Goal: Information Seeking & Learning: Learn about a topic

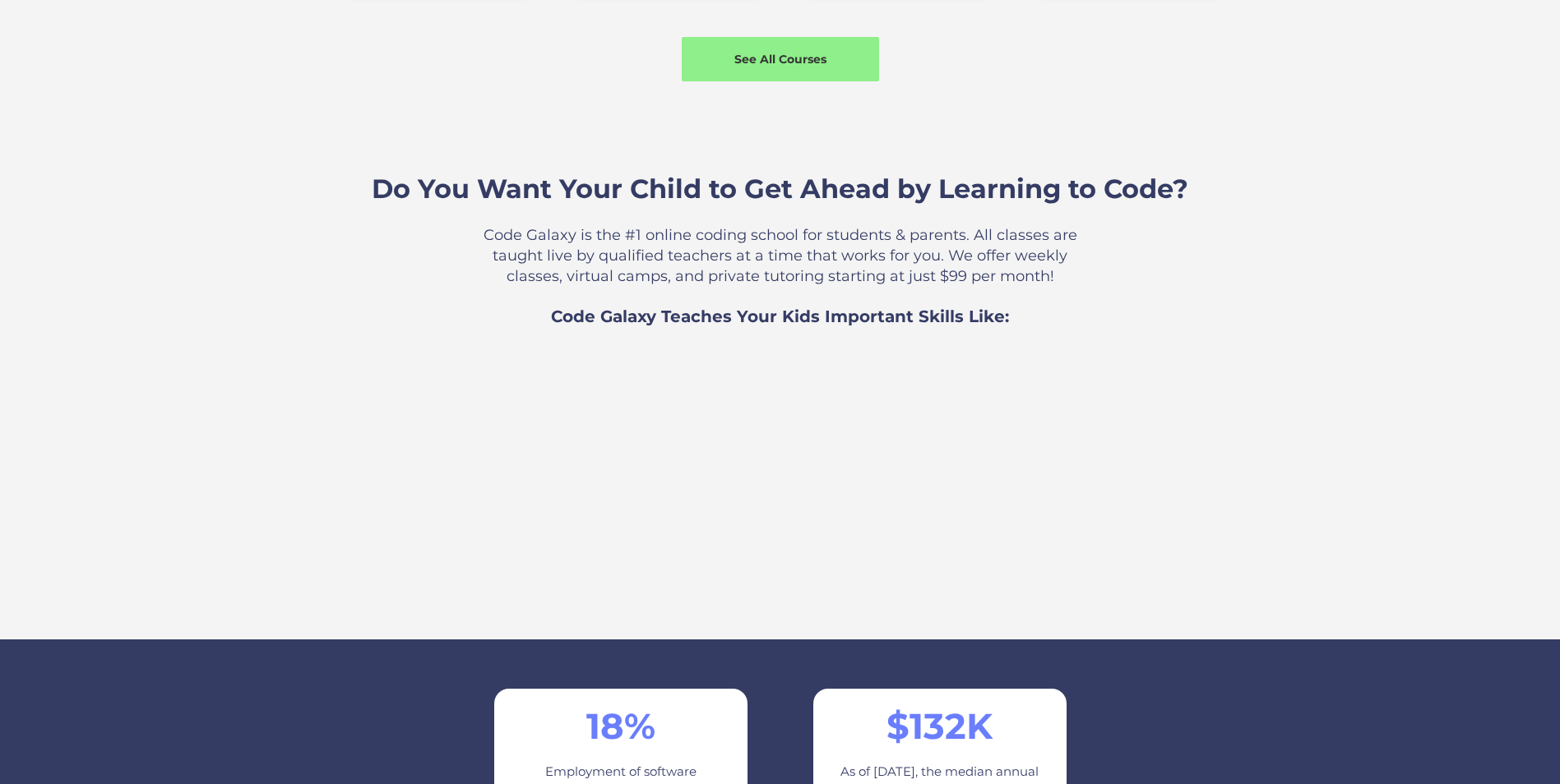
scroll to position [1808, 0]
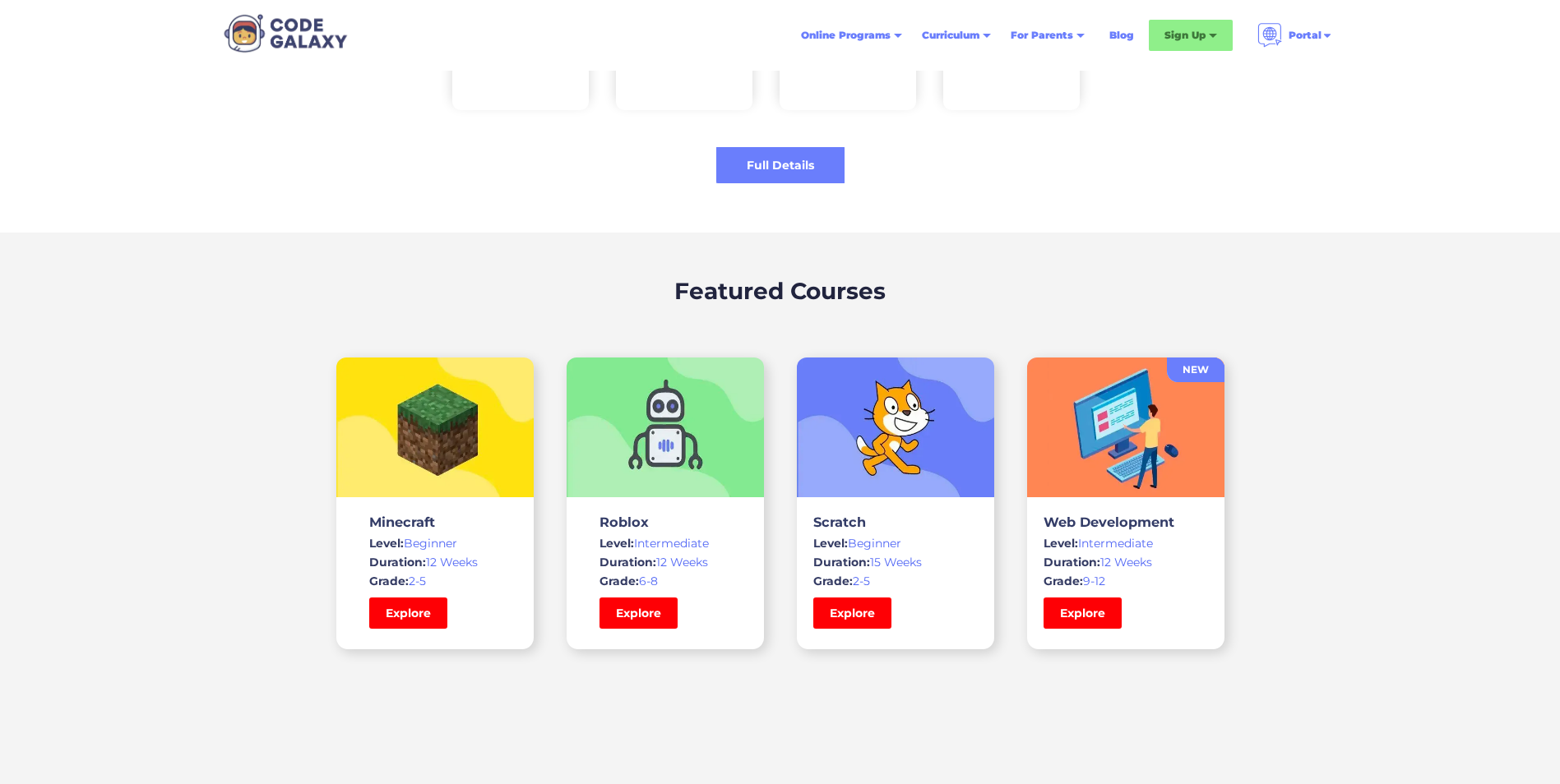
scroll to position [3534, 0]
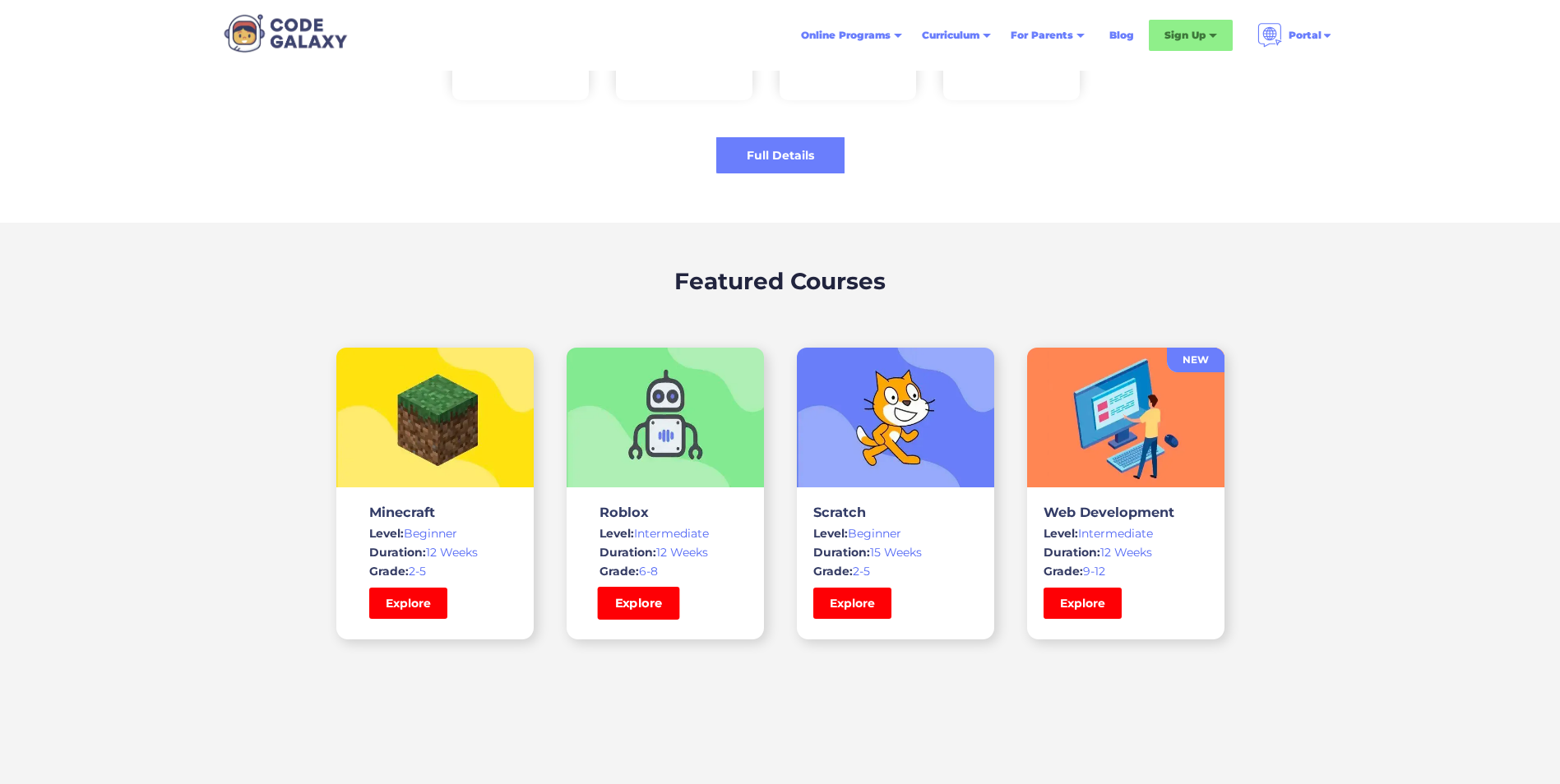
click at [659, 601] on link "Explore" at bounding box center [637, 603] width 82 height 33
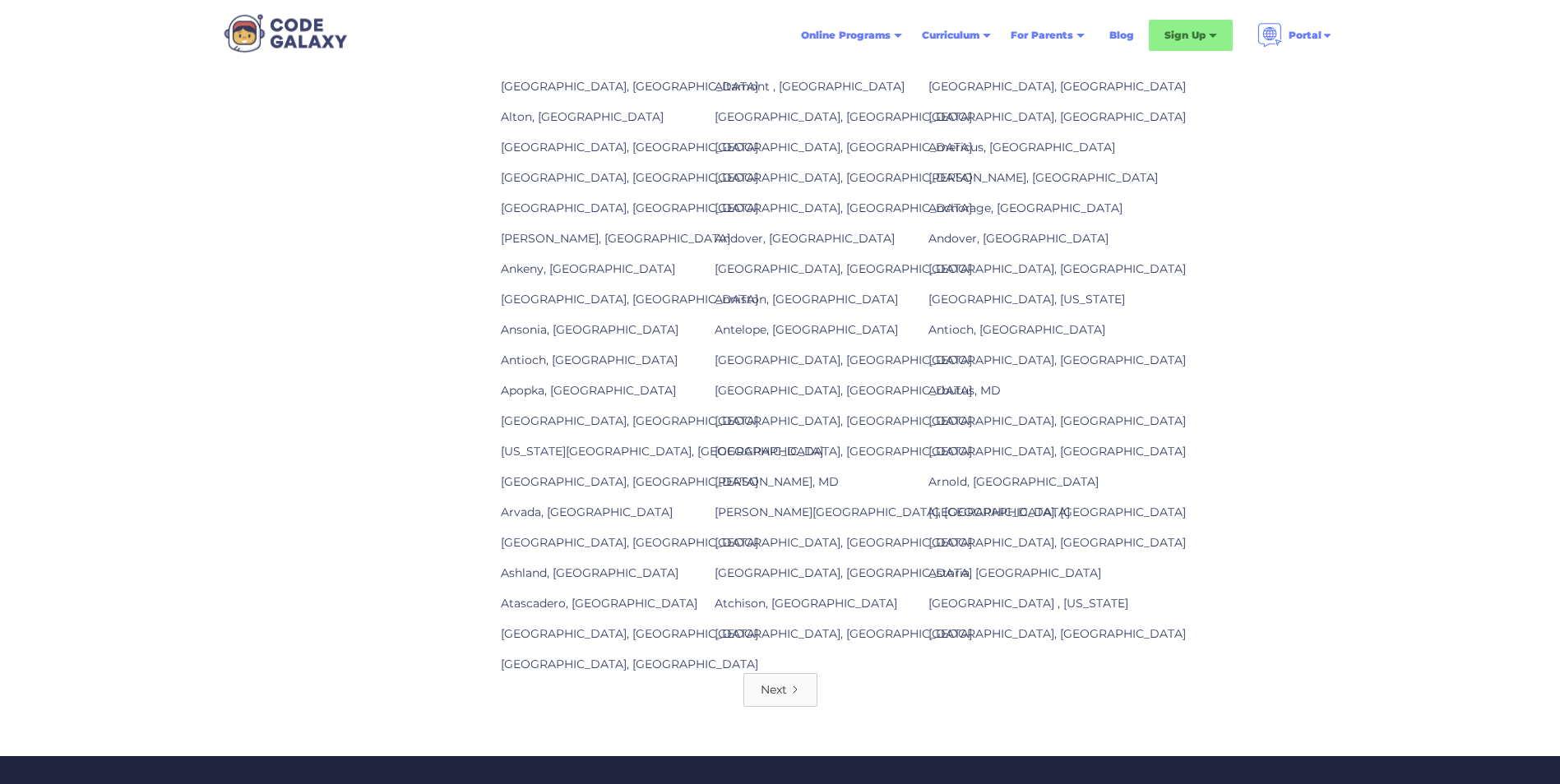
scroll to position [1973, 0]
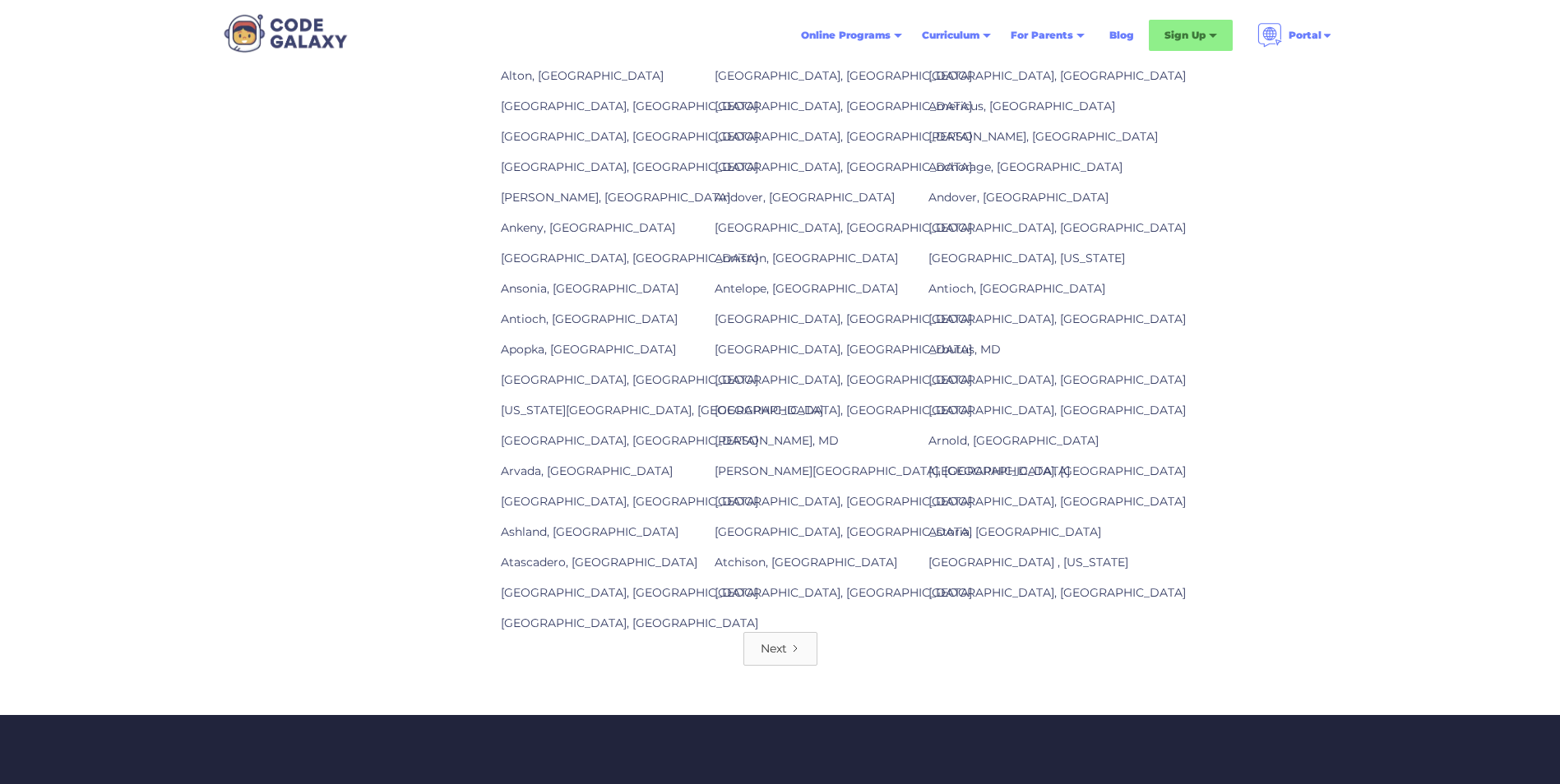
click at [768, 659] on link "Next" at bounding box center [780, 648] width 74 height 34
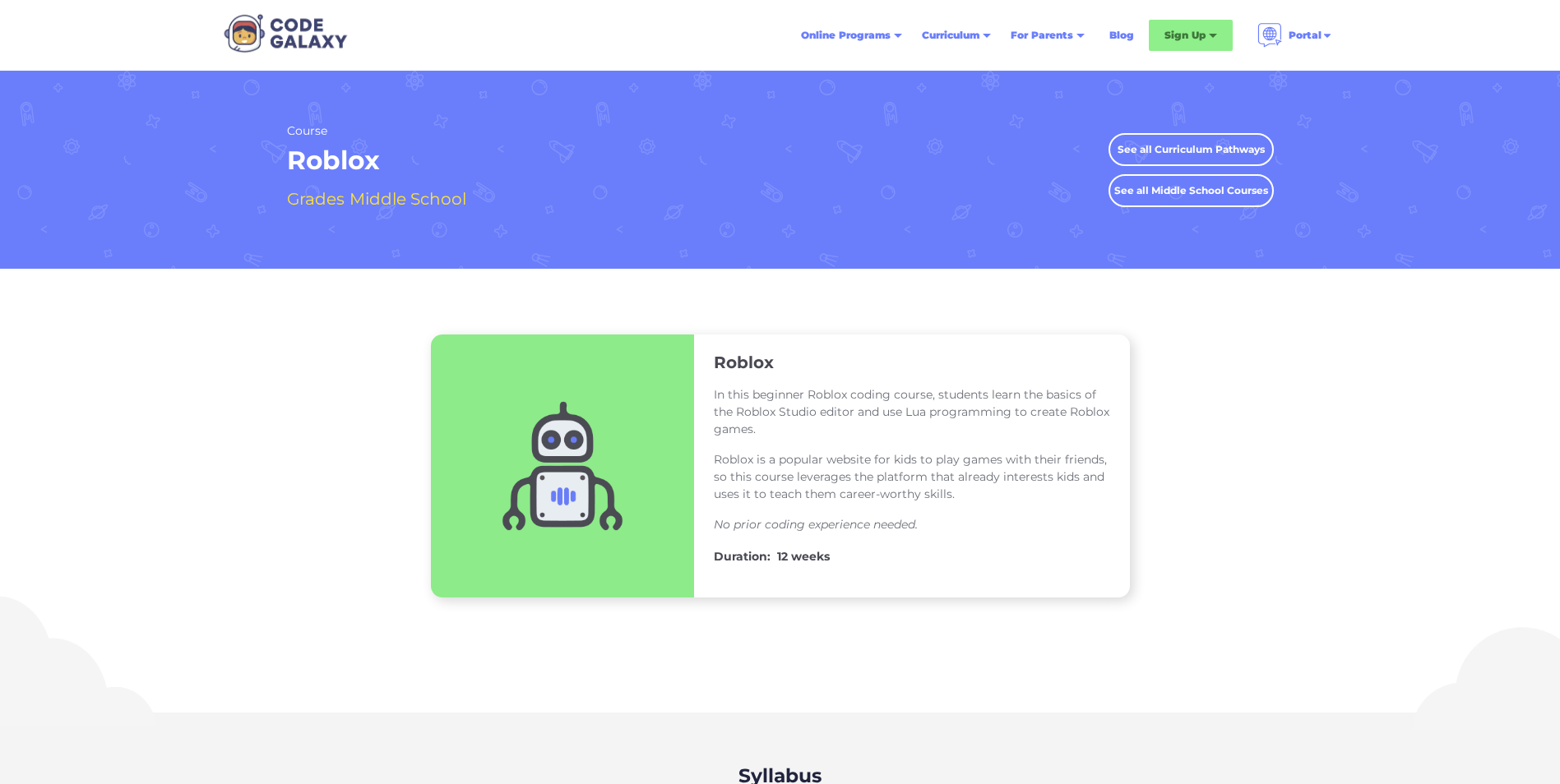
click at [1199, 188] on link "See all Middle School Courses" at bounding box center [1191, 191] width 165 height 33
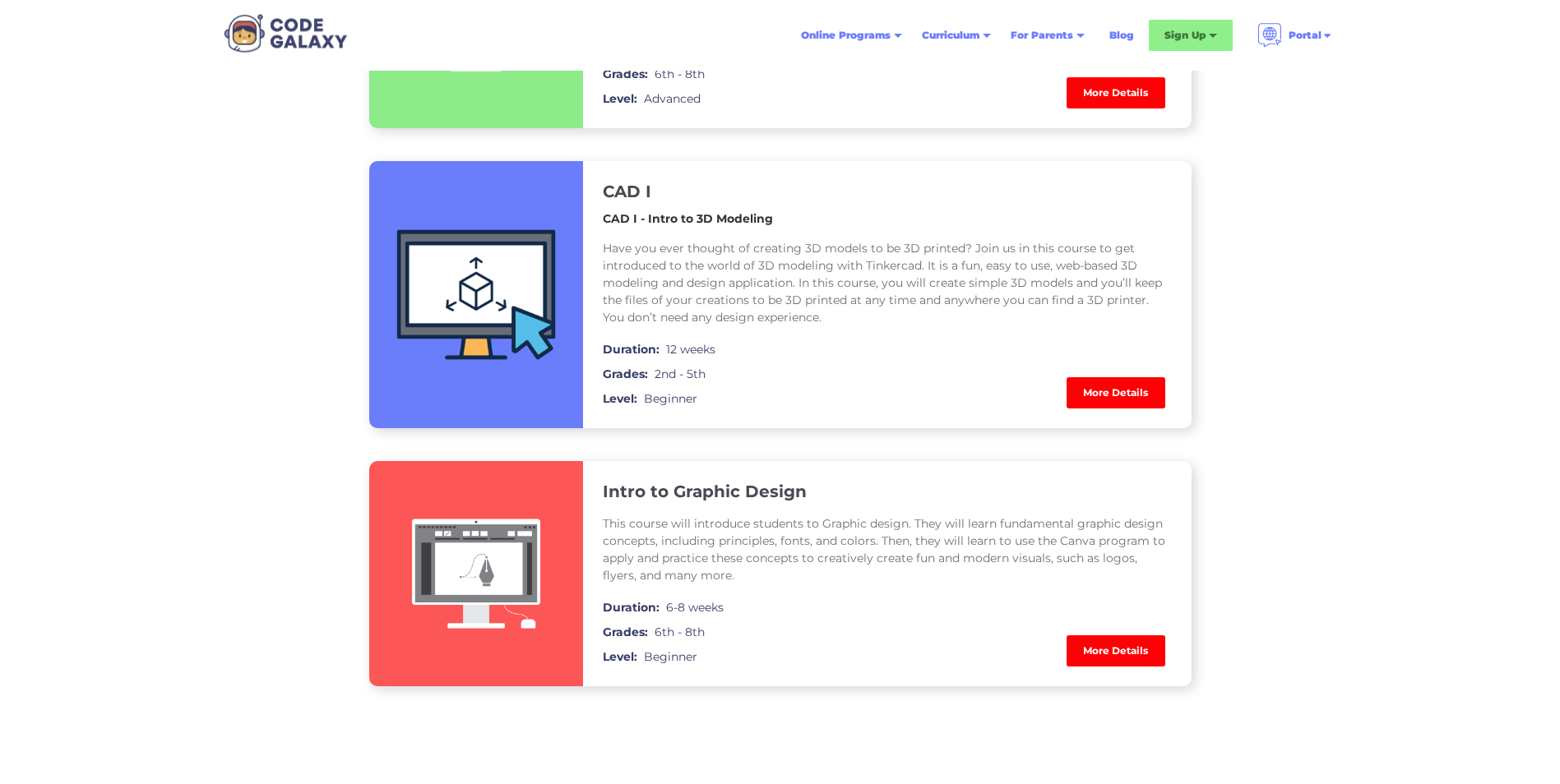
scroll to position [2055, 0]
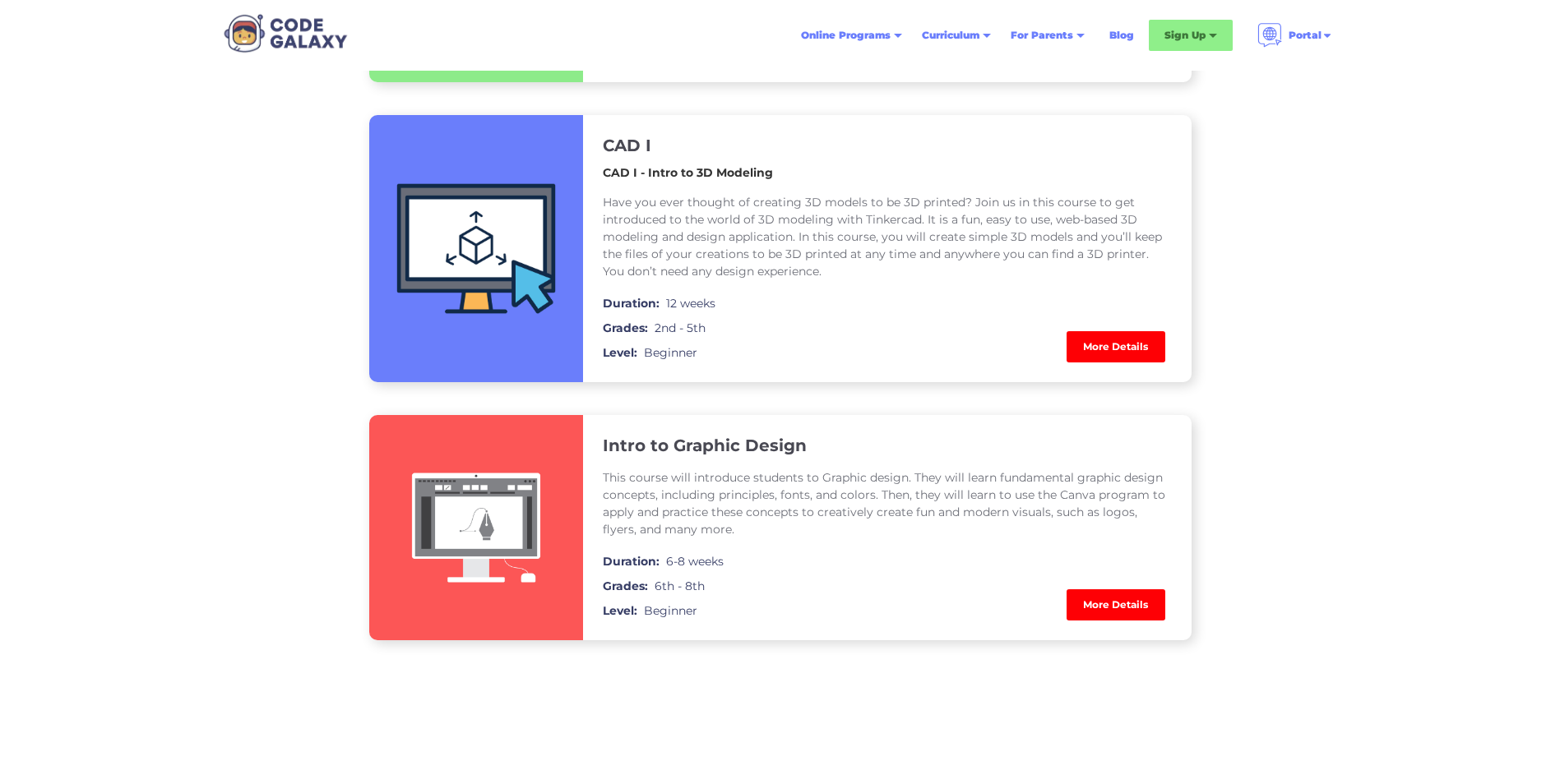
click at [1116, 603] on link "More Details" at bounding box center [1116, 605] width 99 height 31
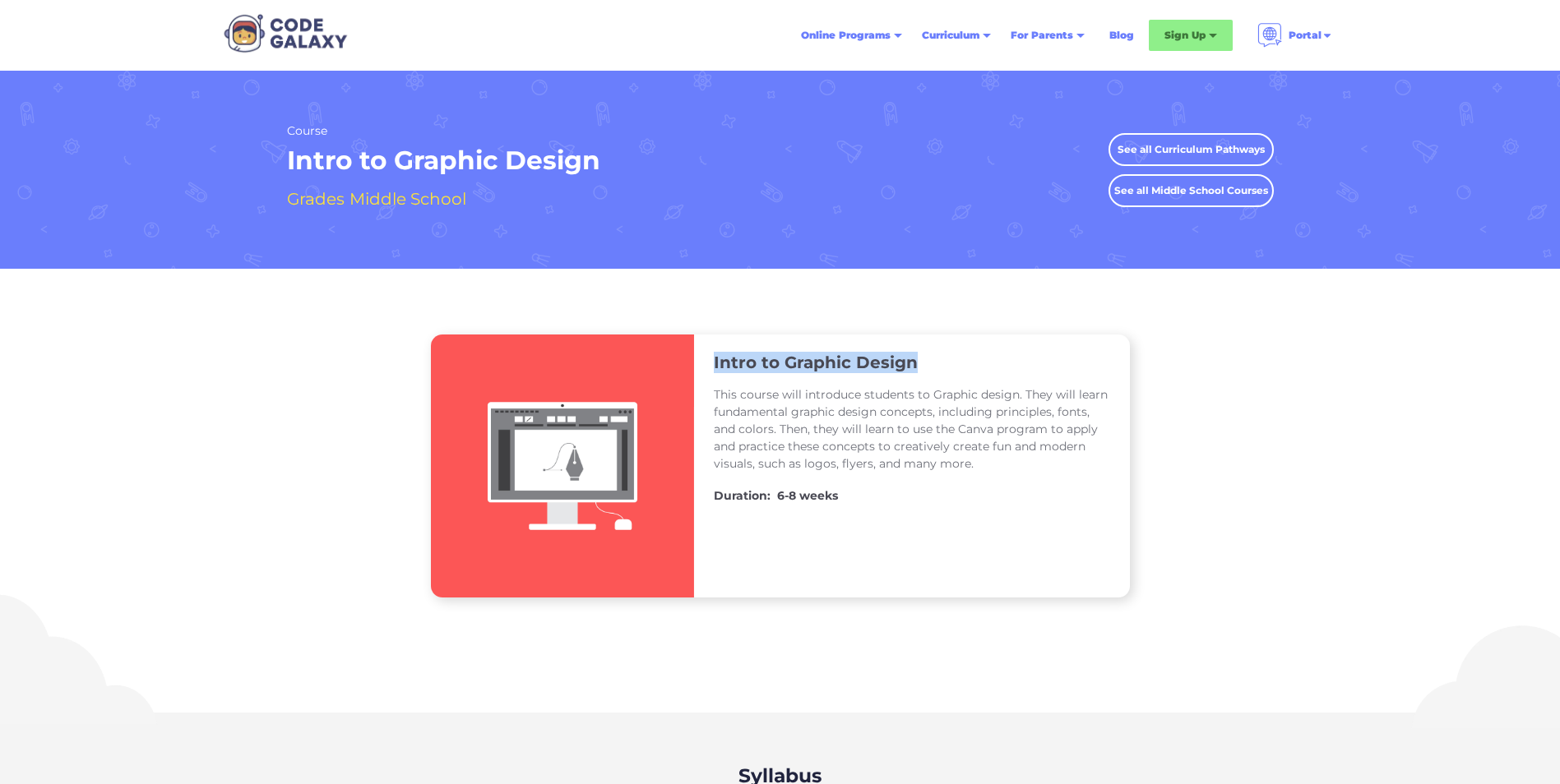
drag, startPoint x: 922, startPoint y: 360, endPoint x: 713, endPoint y: 360, distance: 209.0
click at [713, 360] on div "Intro to Graphic Design" at bounding box center [911, 362] width 396 height 22
drag, startPoint x: 713, startPoint y: 360, endPoint x: 764, endPoint y: 360, distance: 51.0
copy h3 "Intro to Graphic Design"
